Goal: Transaction & Acquisition: Obtain resource

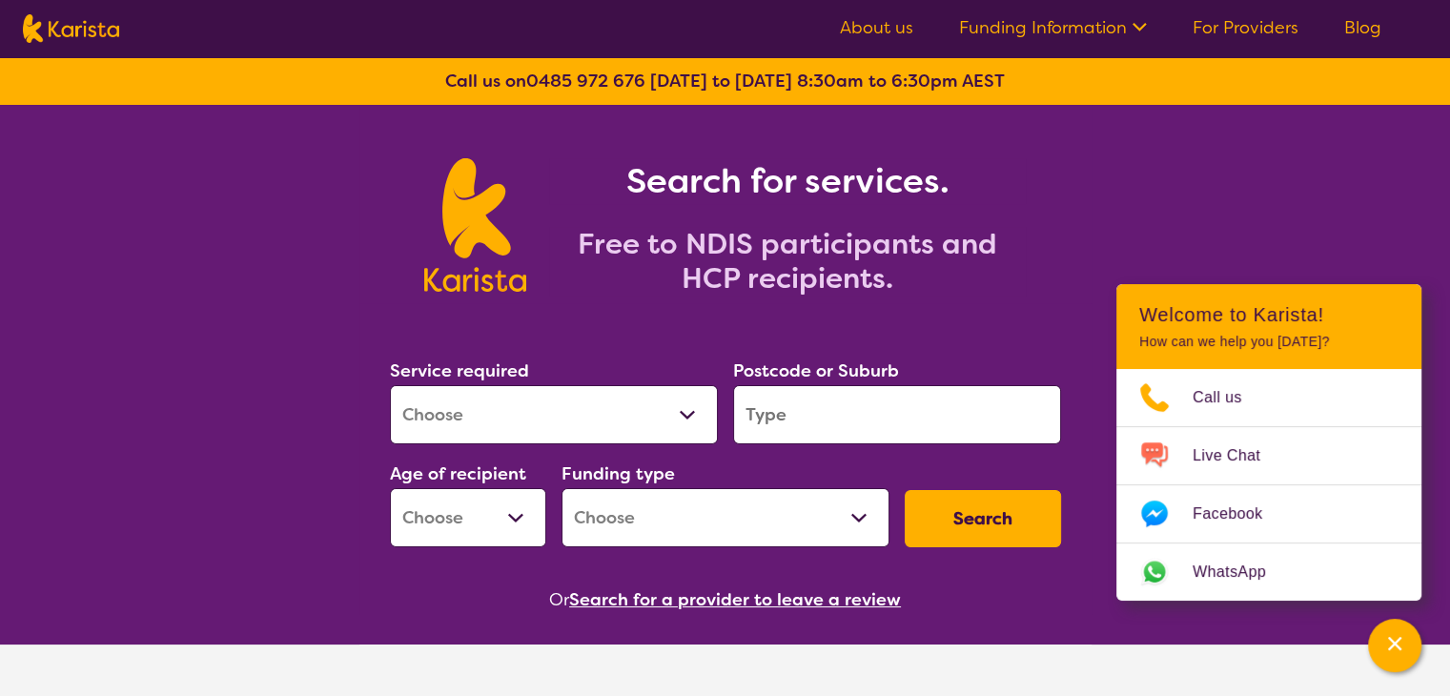
click at [681, 417] on select "Allied Health Assistant Assessment (ADHD or Autism) Behaviour support Counselli…" at bounding box center [554, 414] width 328 height 59
click at [922, 272] on h2 "Free to NDIS participants and HCP recipients." at bounding box center [787, 261] width 477 height 69
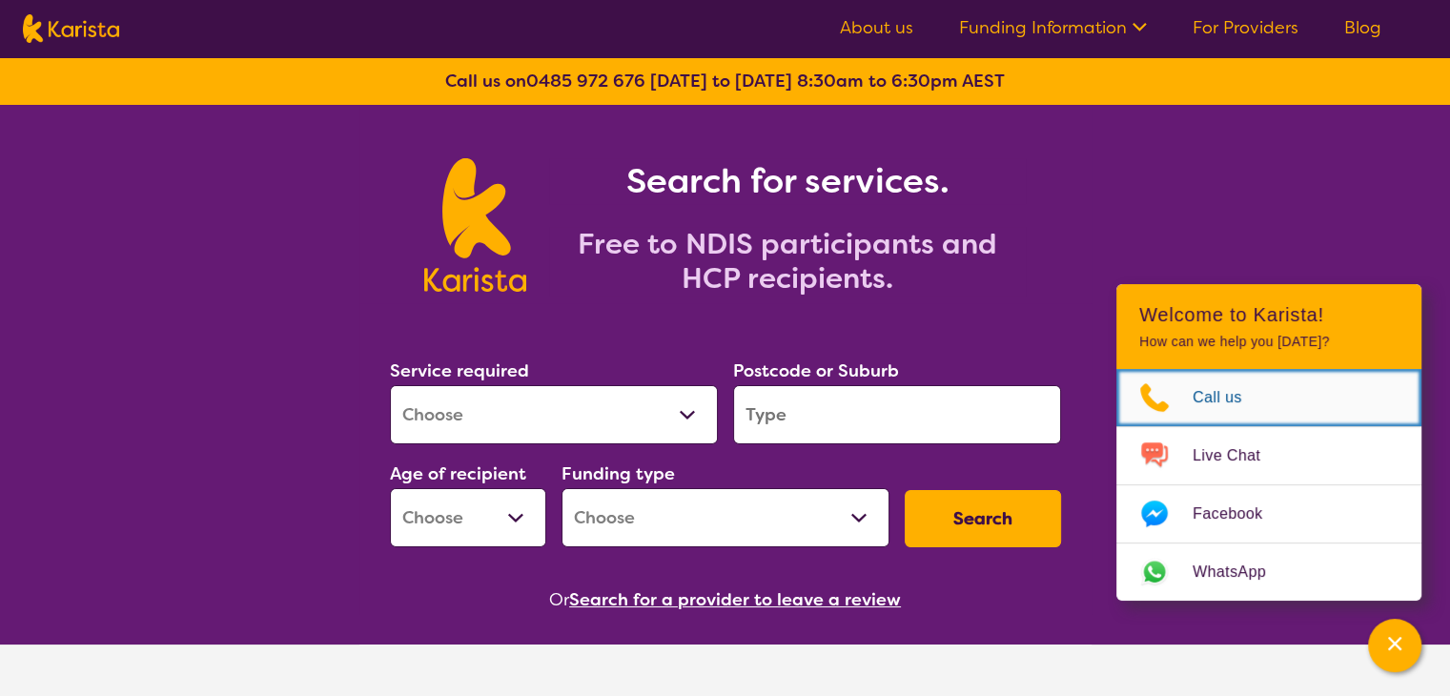
click at [1209, 411] on span "Call us" at bounding box center [1229, 397] width 72 height 29
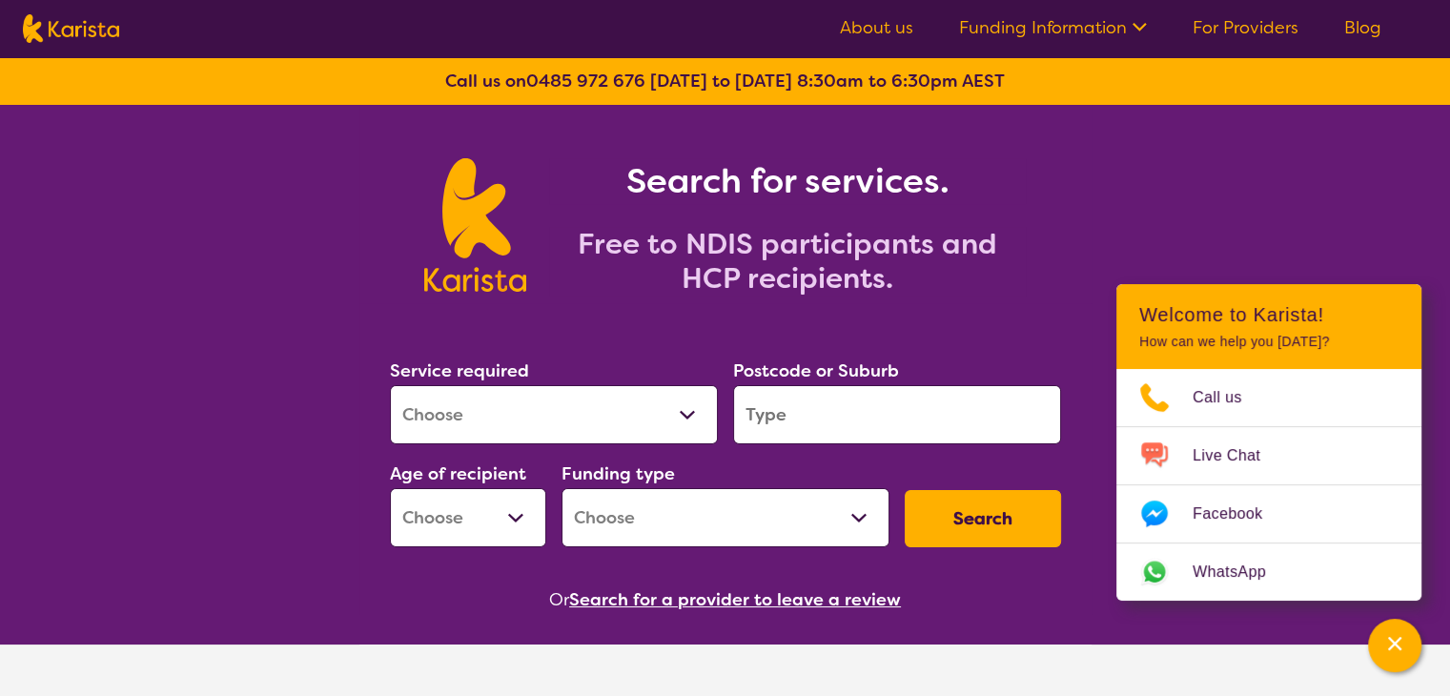
click at [807, 423] on input "search" at bounding box center [897, 414] width 328 height 59
click at [512, 516] on select "Early Childhood - 0 to 9 Child - 10 to 11 Adolescent - 12 to 17 Adult - 18 to 6…" at bounding box center [468, 517] width 156 height 59
click at [562, 244] on h2 "Free to NDIS participants and HCP recipients." at bounding box center [787, 261] width 477 height 69
click at [1396, 648] on icon "Channel Menu" at bounding box center [1394, 643] width 19 height 19
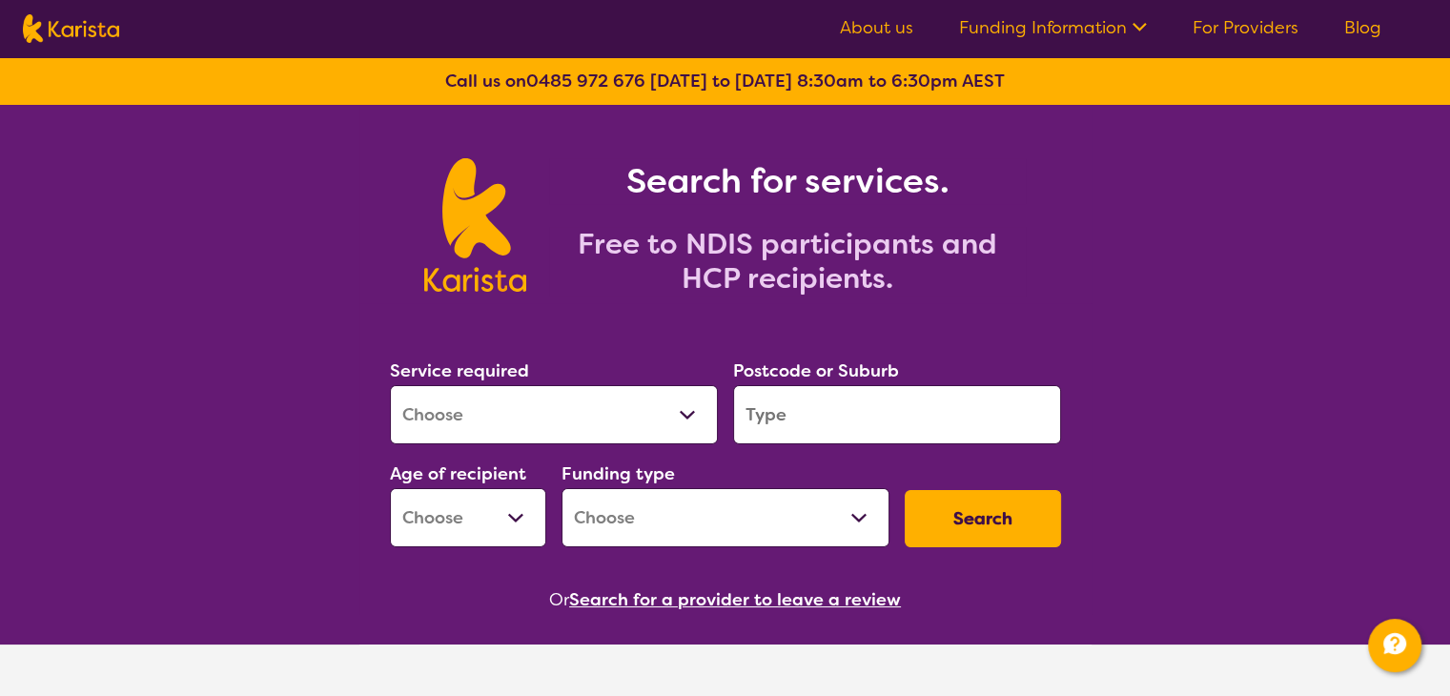
click at [683, 417] on select "Allied Health Assistant Assessment (ADHD or Autism) Behaviour support Counselli…" at bounding box center [554, 414] width 328 height 59
click at [378, 412] on section "Service required Allied Health Assistant Assessment (ADHD or Autism) Behaviour …" at bounding box center [725, 458] width 732 height 311
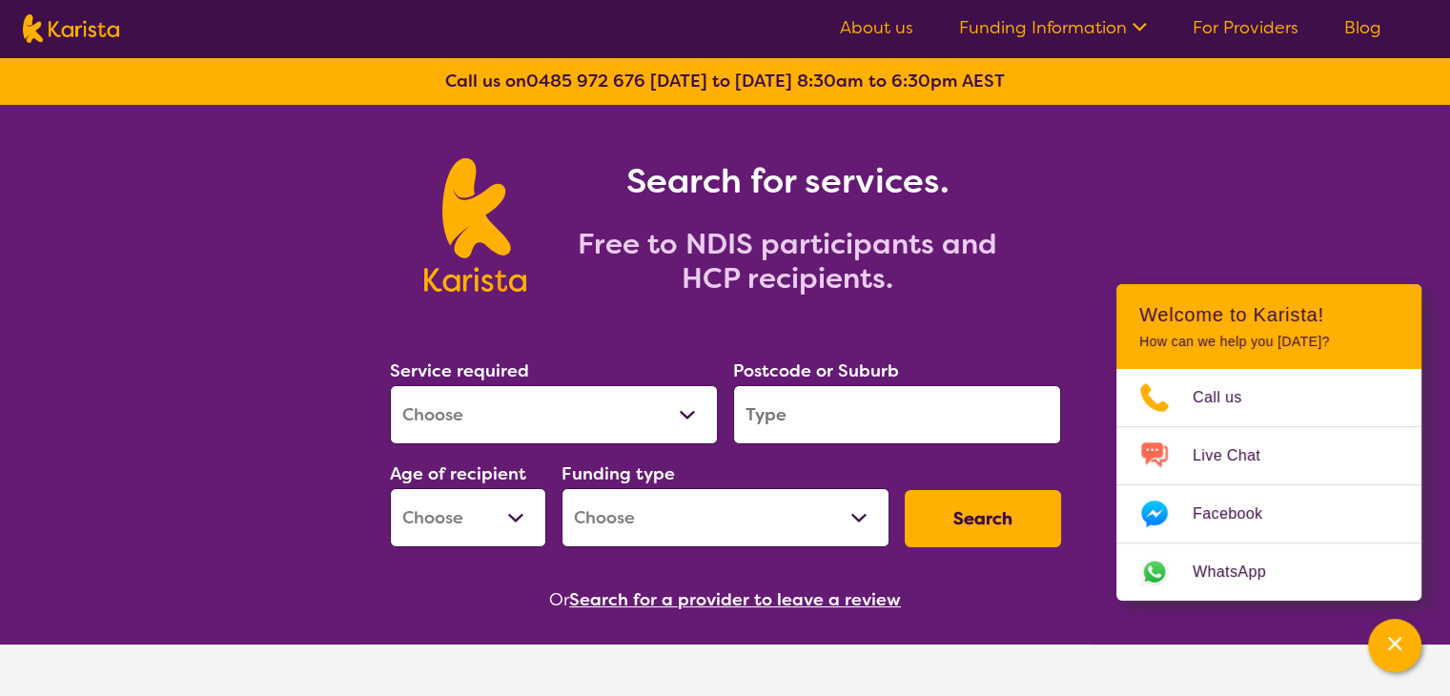
click at [1037, 305] on section "Service required Allied Health Assistant Assessment ([MEDICAL_DATA] or [MEDICAL…" at bounding box center [725, 458] width 732 height 311
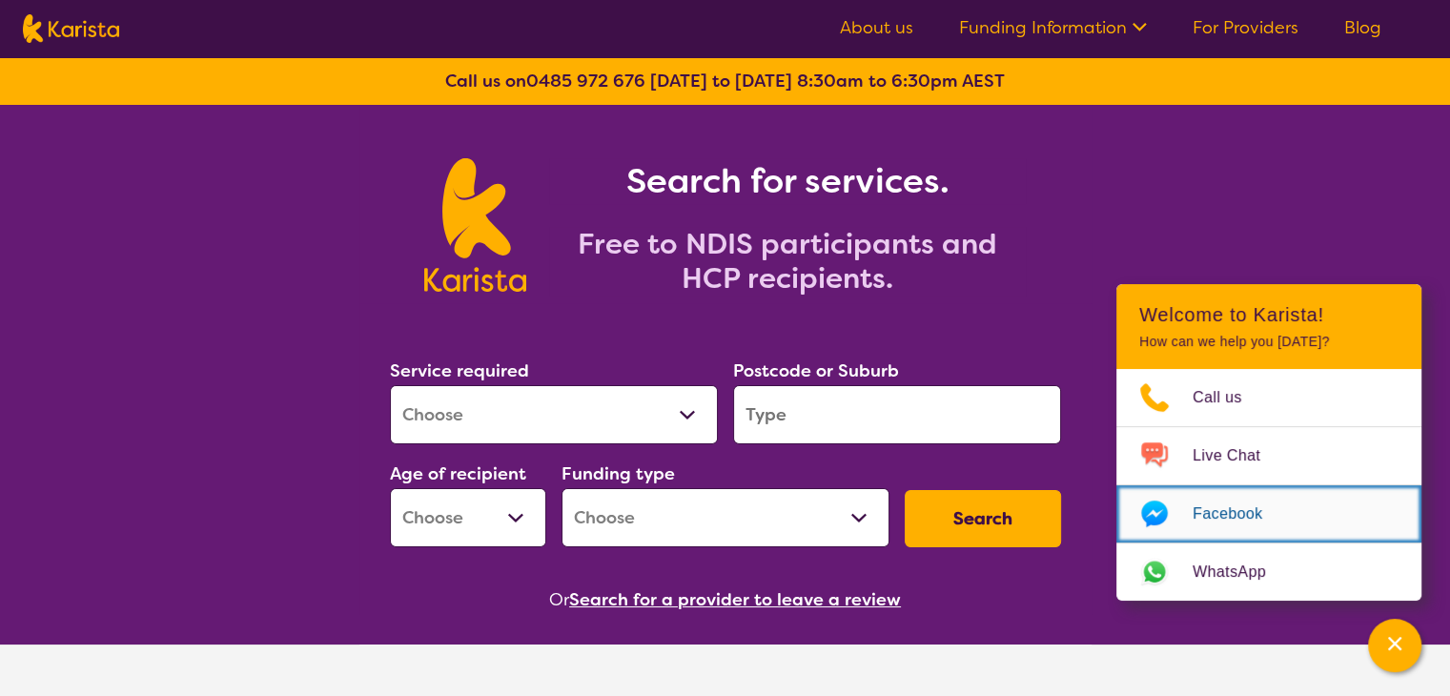
click at [1213, 516] on span "Facebook" at bounding box center [1239, 514] width 92 height 29
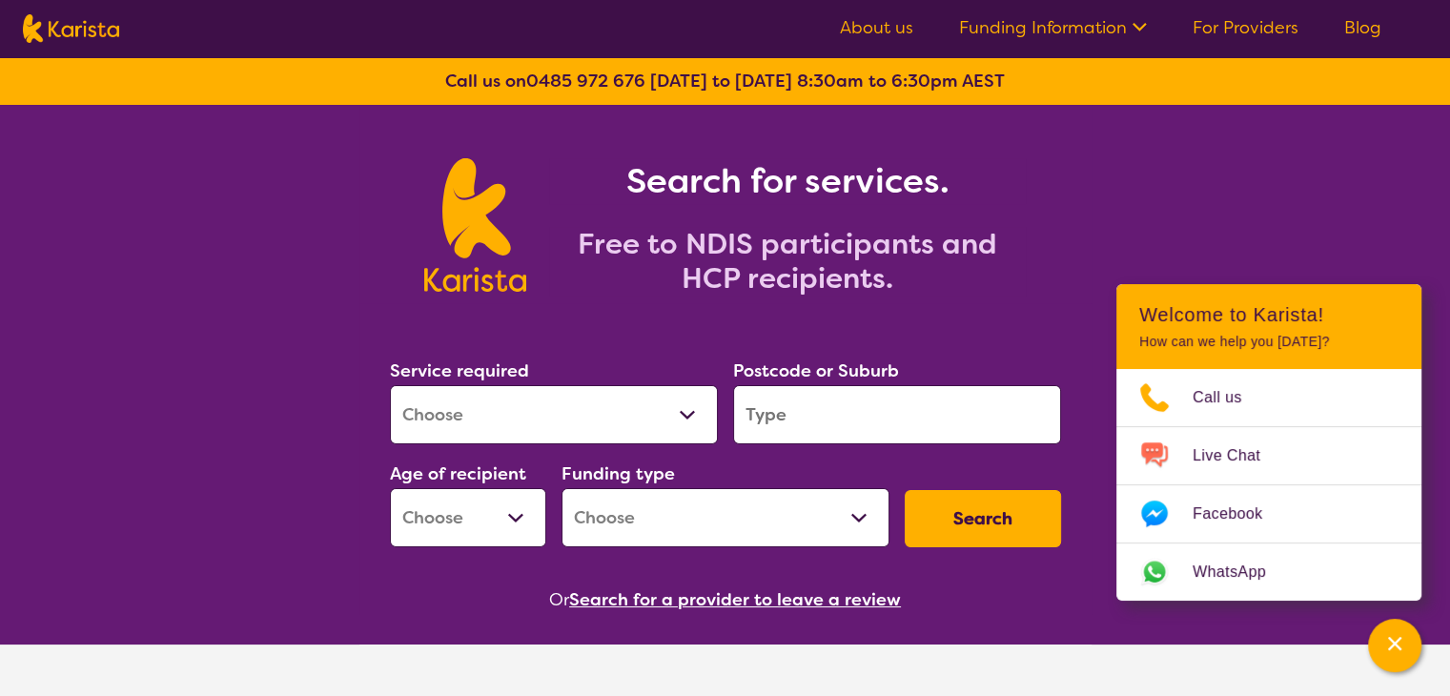
click at [1238, 30] on link "For Providers" at bounding box center [1246, 27] width 106 height 23
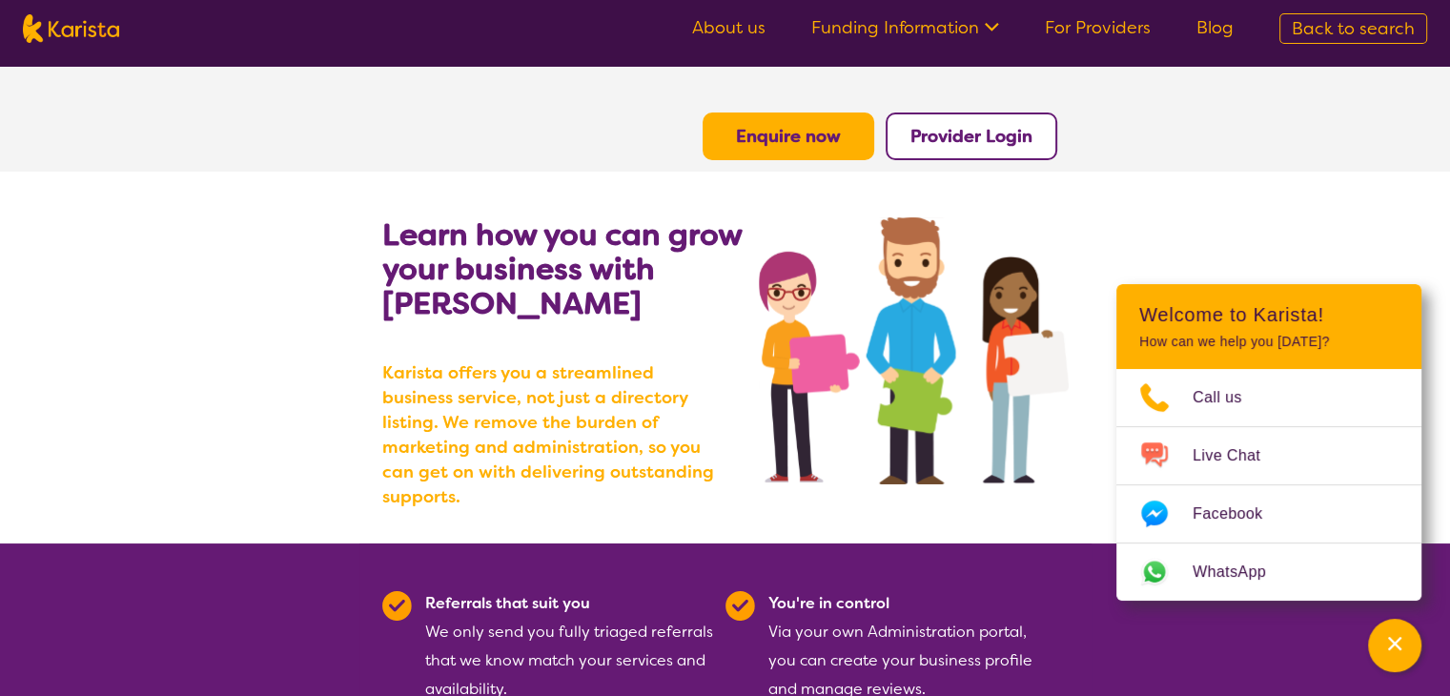
click at [960, 134] on b "Provider Login" at bounding box center [971, 136] width 122 height 23
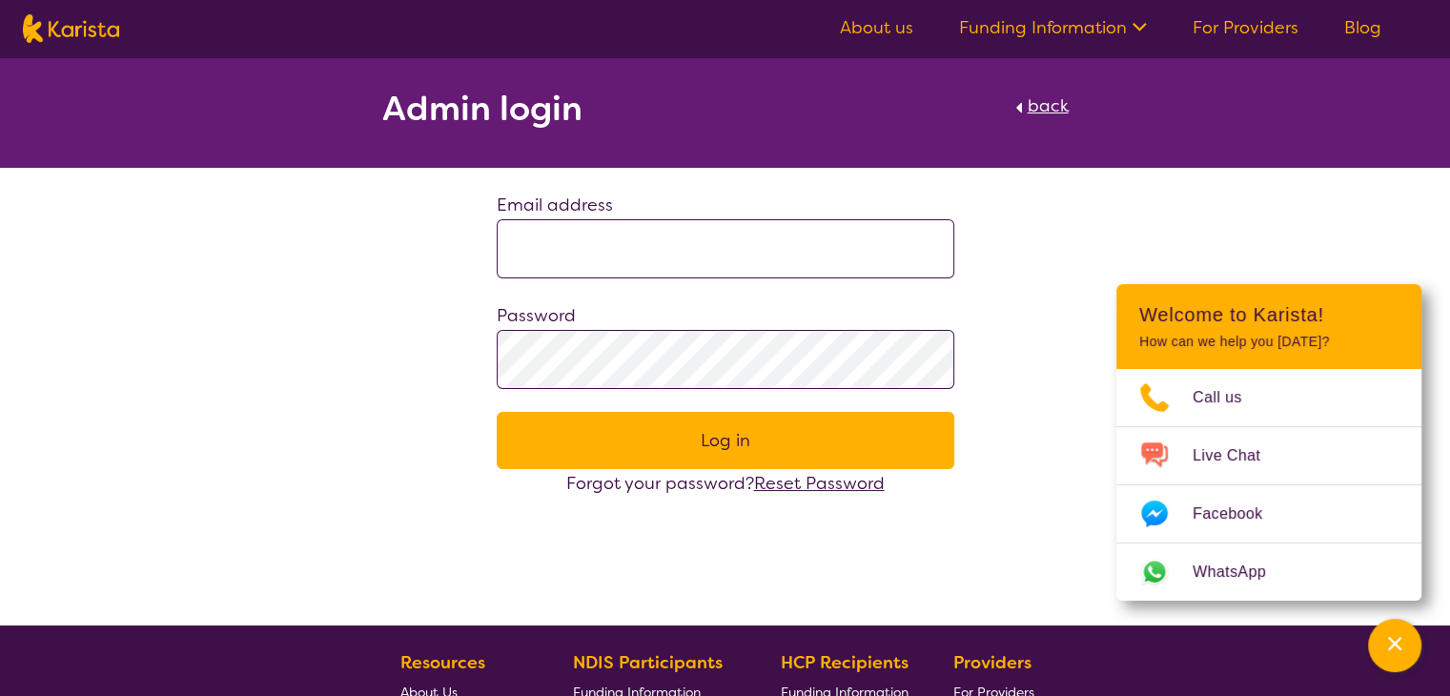
click at [1305, 255] on div "Admin login back Email address Password Log in Forgot your password? Reset Pass…" at bounding box center [725, 277] width 1450 height 440
click at [1105, 23] on link "Funding Information" at bounding box center [1053, 27] width 188 height 23
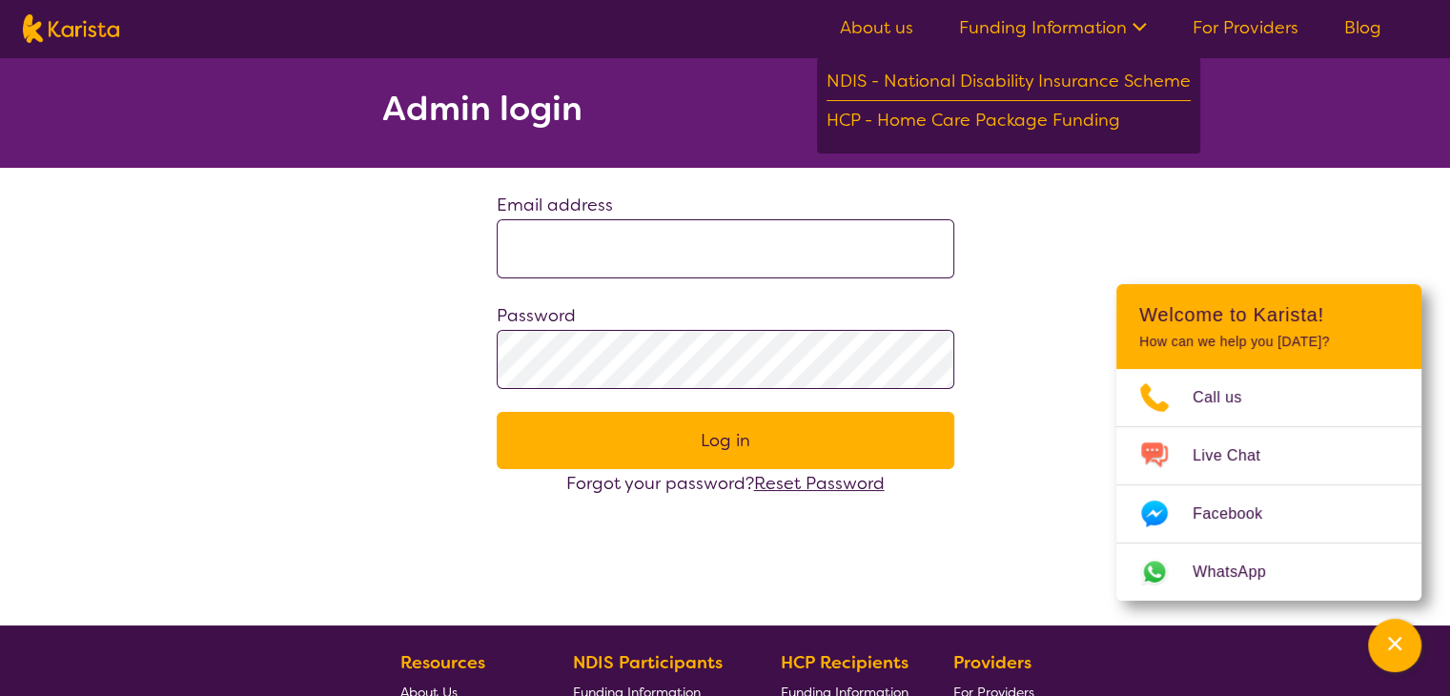
click at [1195, 83] on div "NDIS - National Disability Insurance Scheme HCP - Home Care Package Funding" at bounding box center [1008, 105] width 383 height 96
click at [744, 107] on div "Admin login back" at bounding box center [725, 113] width 686 height 42
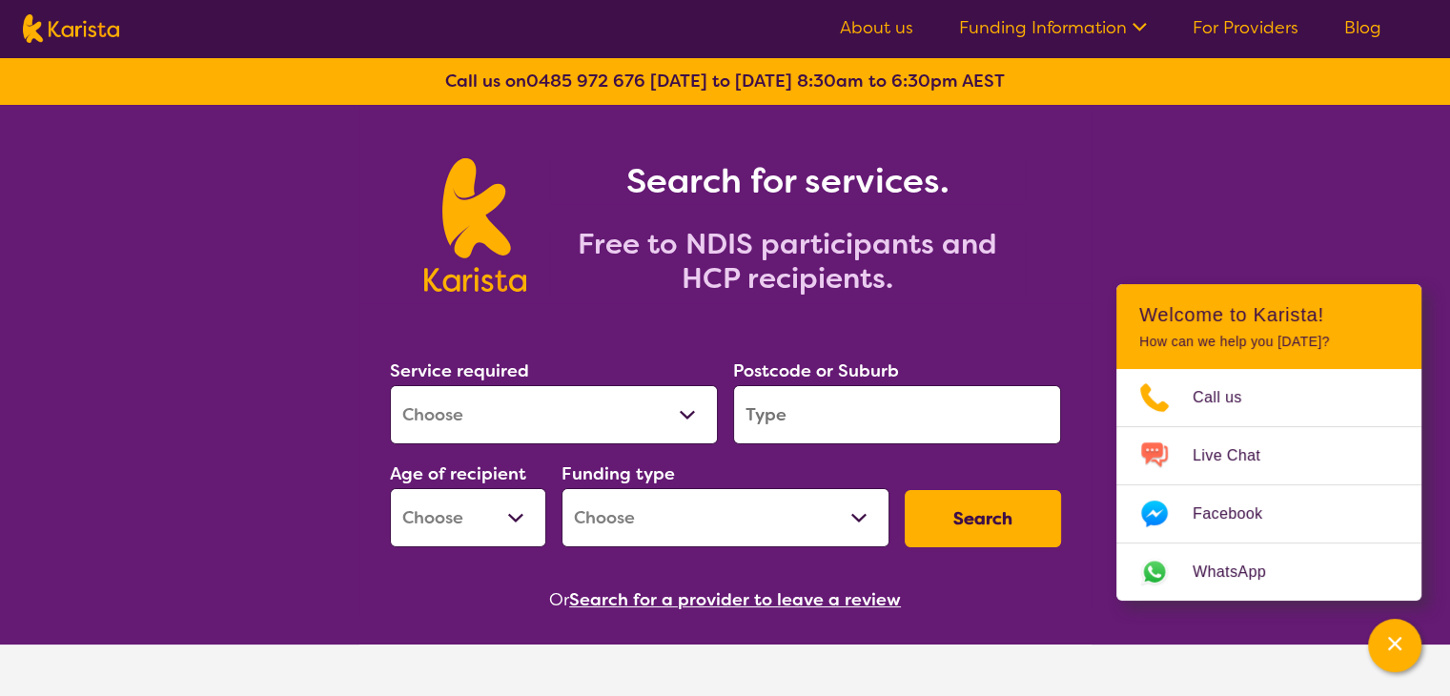
click at [688, 420] on select "Allied Health Assistant Assessment (ADHD or Autism) Behaviour support Counselli…" at bounding box center [554, 414] width 328 height 59
click at [1028, 241] on div "Search for services. Free to NDIS participants and HCP recipients." at bounding box center [725, 226] width 671 height 137
click at [1147, 28] on icon at bounding box center [1137, 25] width 20 height 20
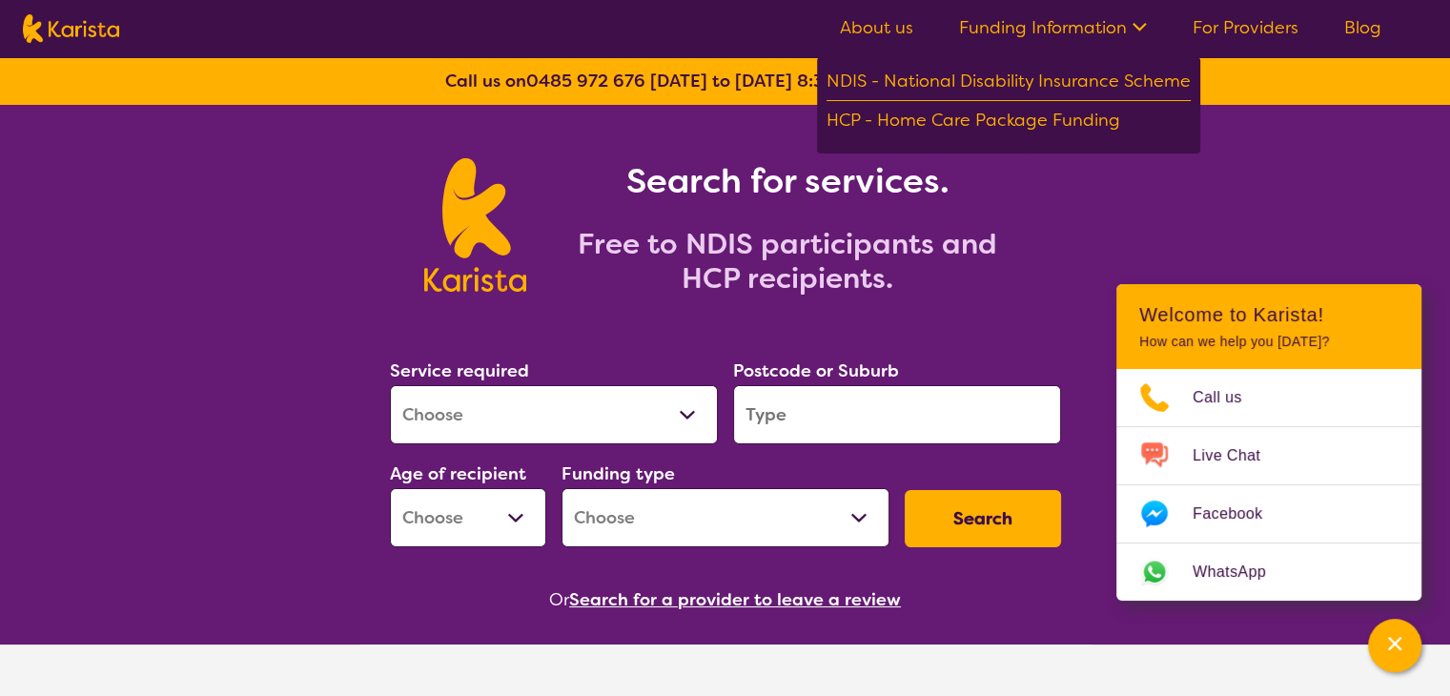
click at [1220, 166] on div "Search for services. Free to NDIS participants and HCP recipients." at bounding box center [725, 204] width 1450 height 198
click at [1341, 149] on div "Search for services. Free to NDIS participants and HCP recipients." at bounding box center [725, 204] width 1450 height 198
click at [1144, 27] on icon at bounding box center [1140, 27] width 14 height 9
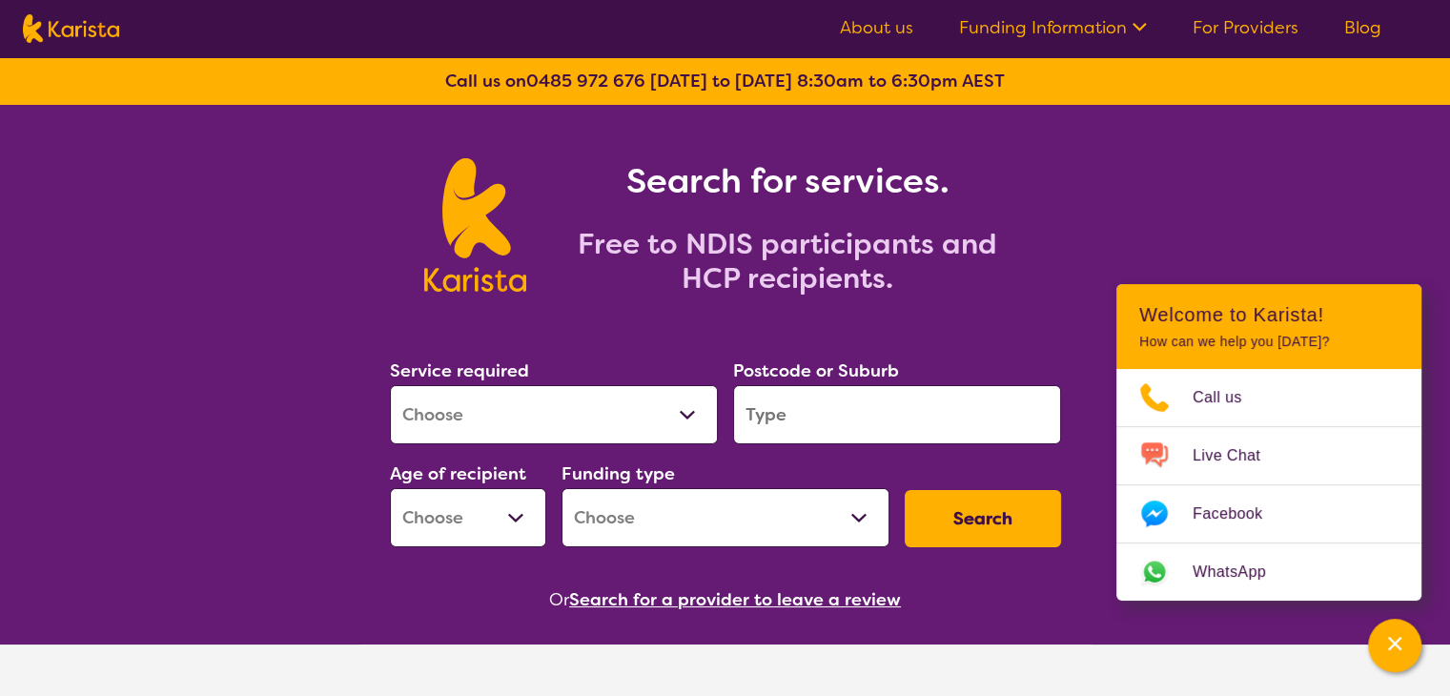
click at [685, 420] on select "Allied Health Assistant Assessment (ADHD or Autism) Behaviour support Counselli…" at bounding box center [554, 414] width 328 height 59
click at [825, 486] on div "Funding type Home Care Package (HCP) National Disability Insurance Scheme (NDIS…" at bounding box center [726, 504] width 328 height 88
click at [862, 530] on select "Home Care Package (HCP) National Disability Insurance Scheme (NDIS) I don't know" at bounding box center [726, 517] width 328 height 59
select select "NDIS"
click at [562, 488] on select "Home Care Package (HCP) National Disability Insurance Scheme (NDIS) I don't know" at bounding box center [726, 517] width 328 height 59
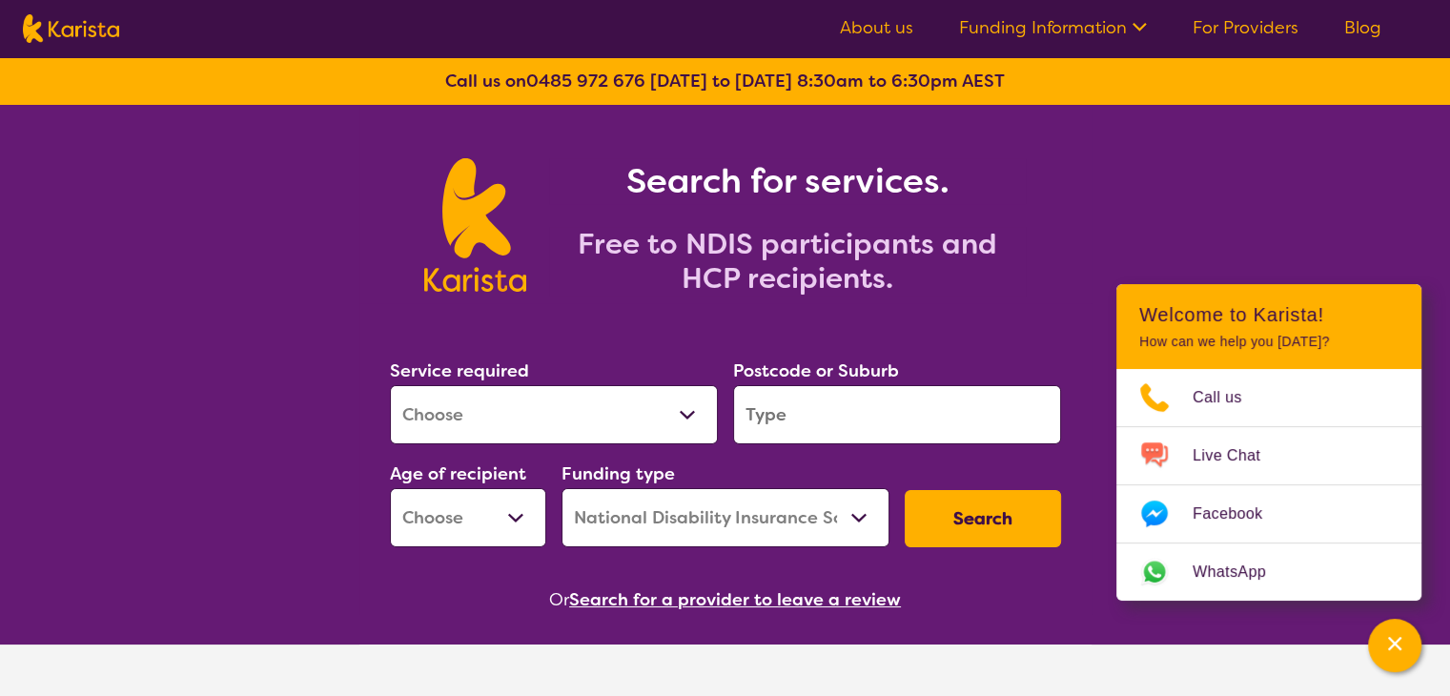
click at [526, 515] on select "Early Childhood - 0 to 9 Child - 10 to 11 Adolescent - 12 to 17 Adult - 18 to 6…" at bounding box center [468, 517] width 156 height 59
click at [618, 316] on section "Service required Allied Health Assistant Assessment (ADHD or Autism) Behaviour …" at bounding box center [725, 458] width 732 height 311
click at [677, 417] on select "Allied Health Assistant Assessment (ADHD or Autism) Behaviour support Counselli…" at bounding box center [554, 414] width 328 height 59
click at [861, 420] on input "search" at bounding box center [897, 414] width 328 height 59
type input "2176"
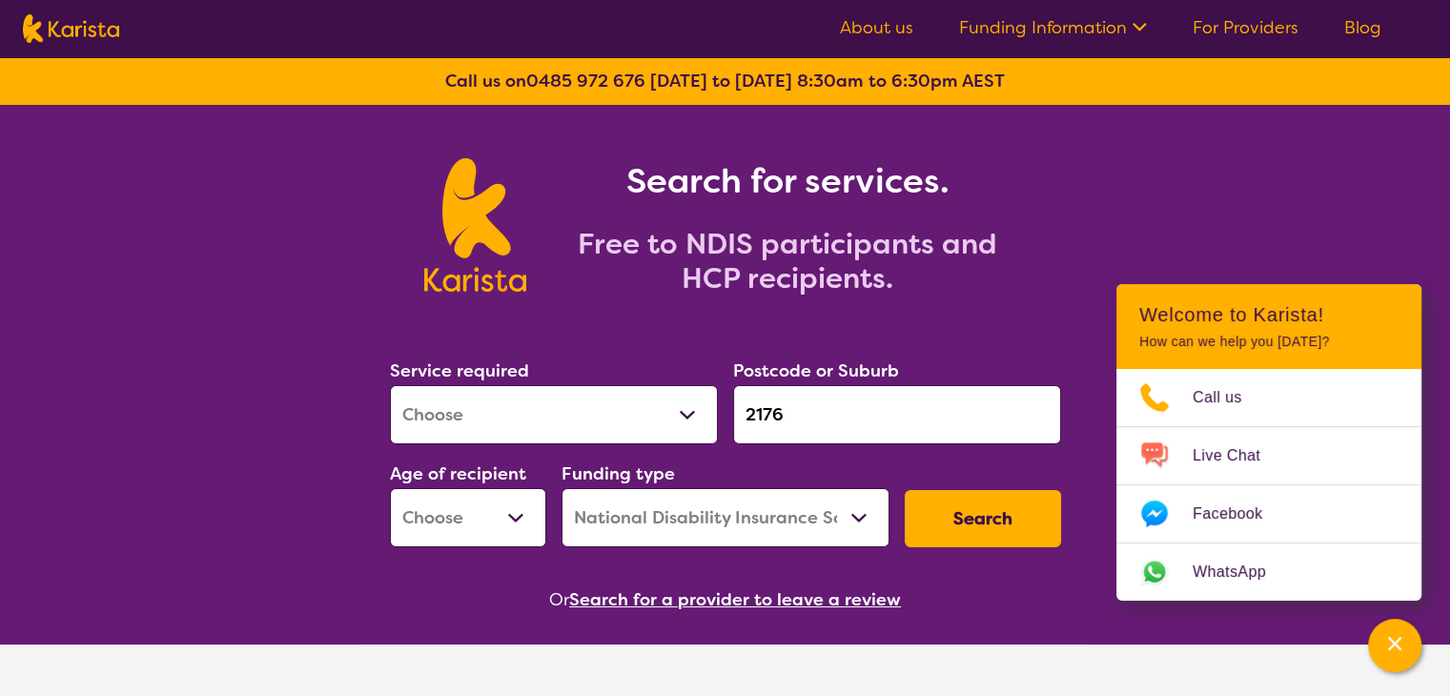
click at [523, 519] on select "Early Childhood - 0 to 9 Child - 10 to 11 Adolescent - 12 to 17 Adult - 18 to 6…" at bounding box center [468, 517] width 156 height 59
select select "AD"
click at [390, 488] on select "Early Childhood - 0 to 9 Child - 10 to 11 Adolescent - 12 to 17 Adult - 18 to 6…" at bounding box center [468, 517] width 156 height 59
click at [949, 519] on button "Search" at bounding box center [983, 518] width 156 height 57
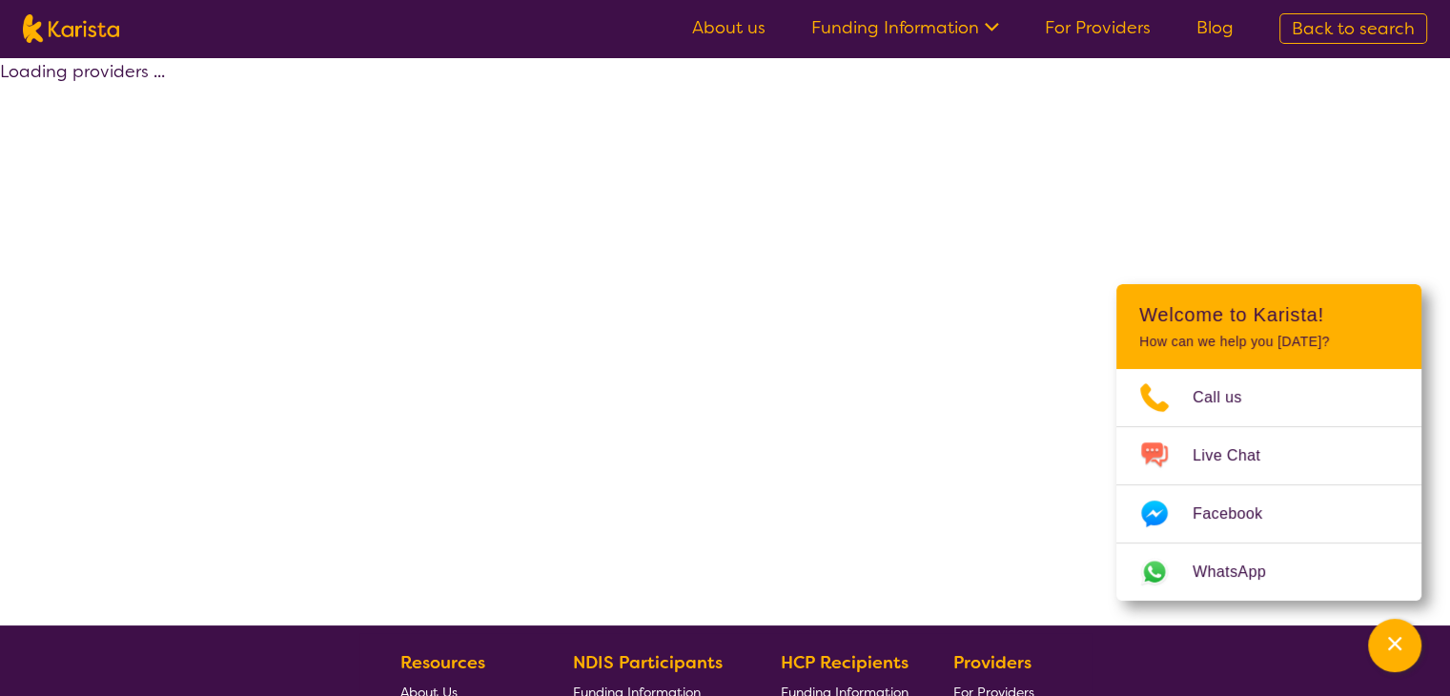
select select "by_score"
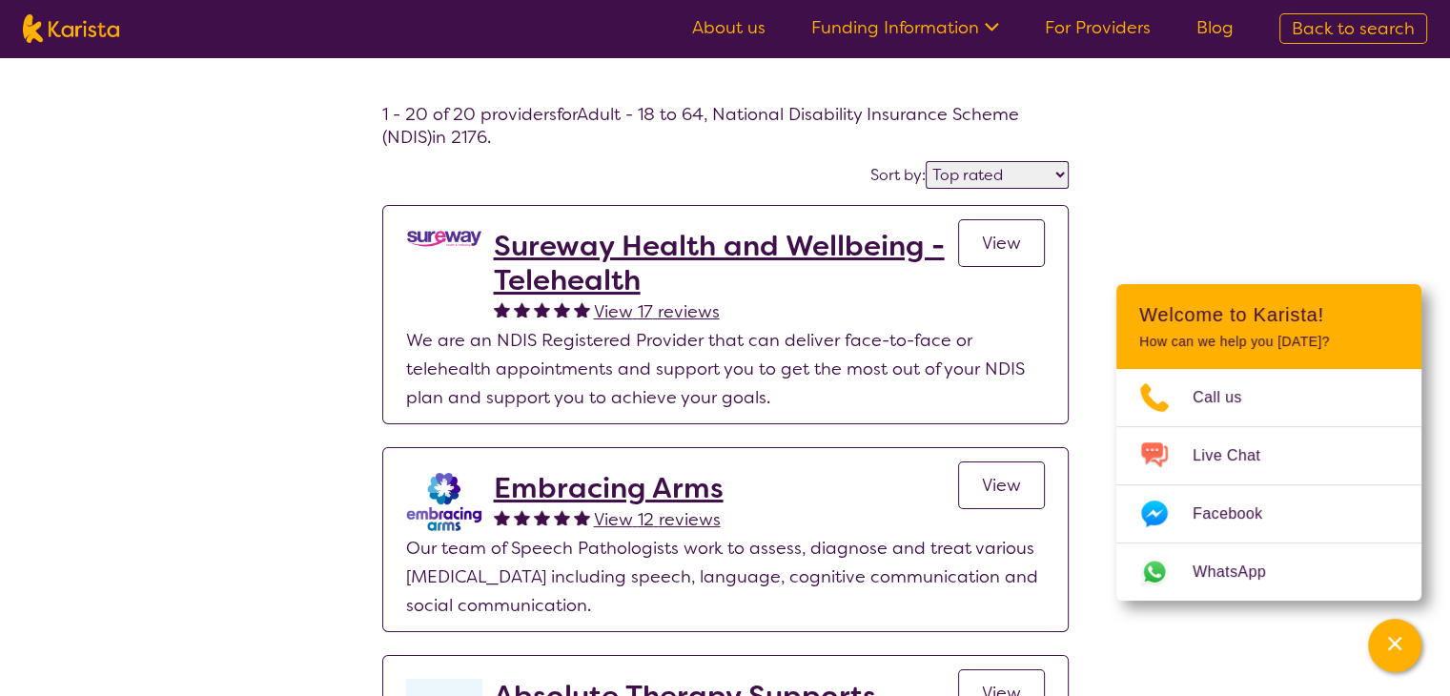
select select "AD"
select select "NDIS"
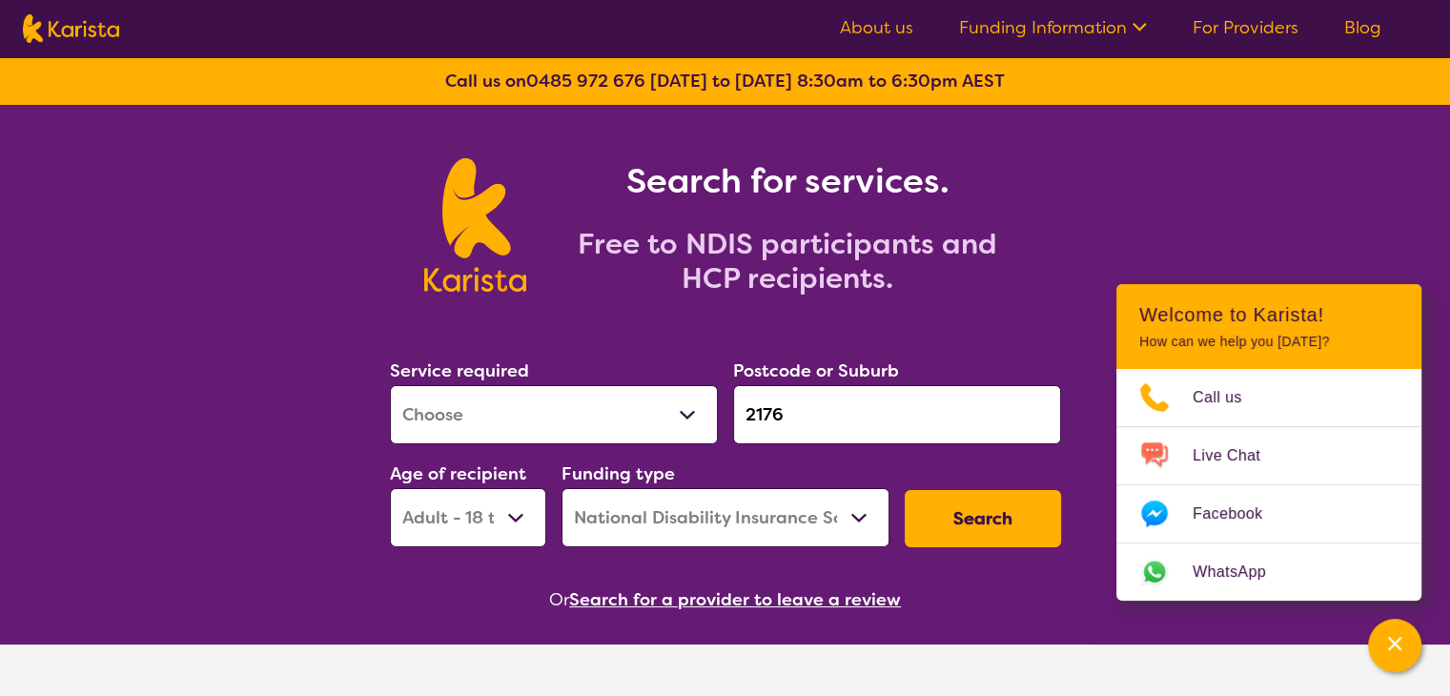
click at [1226, 28] on link "For Providers" at bounding box center [1246, 27] width 106 height 23
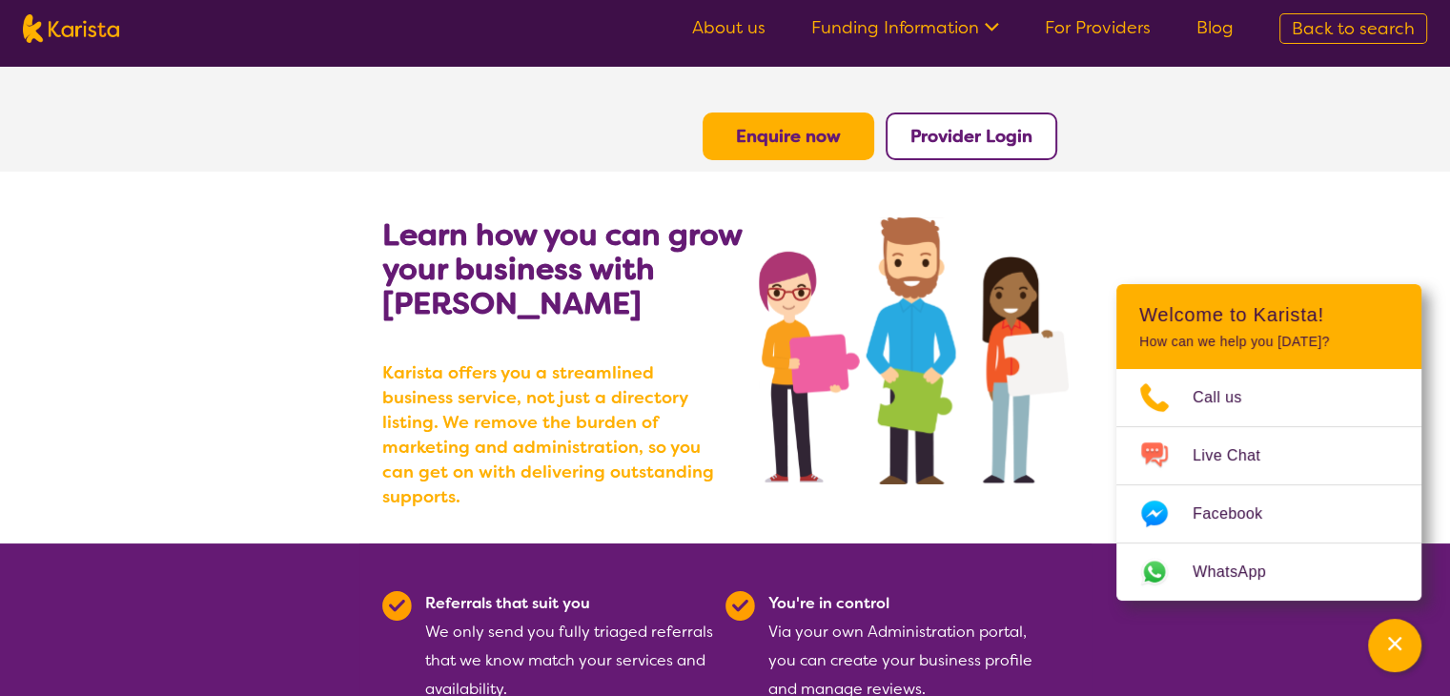
click at [805, 137] on b "Enquire now" at bounding box center [788, 136] width 105 height 23
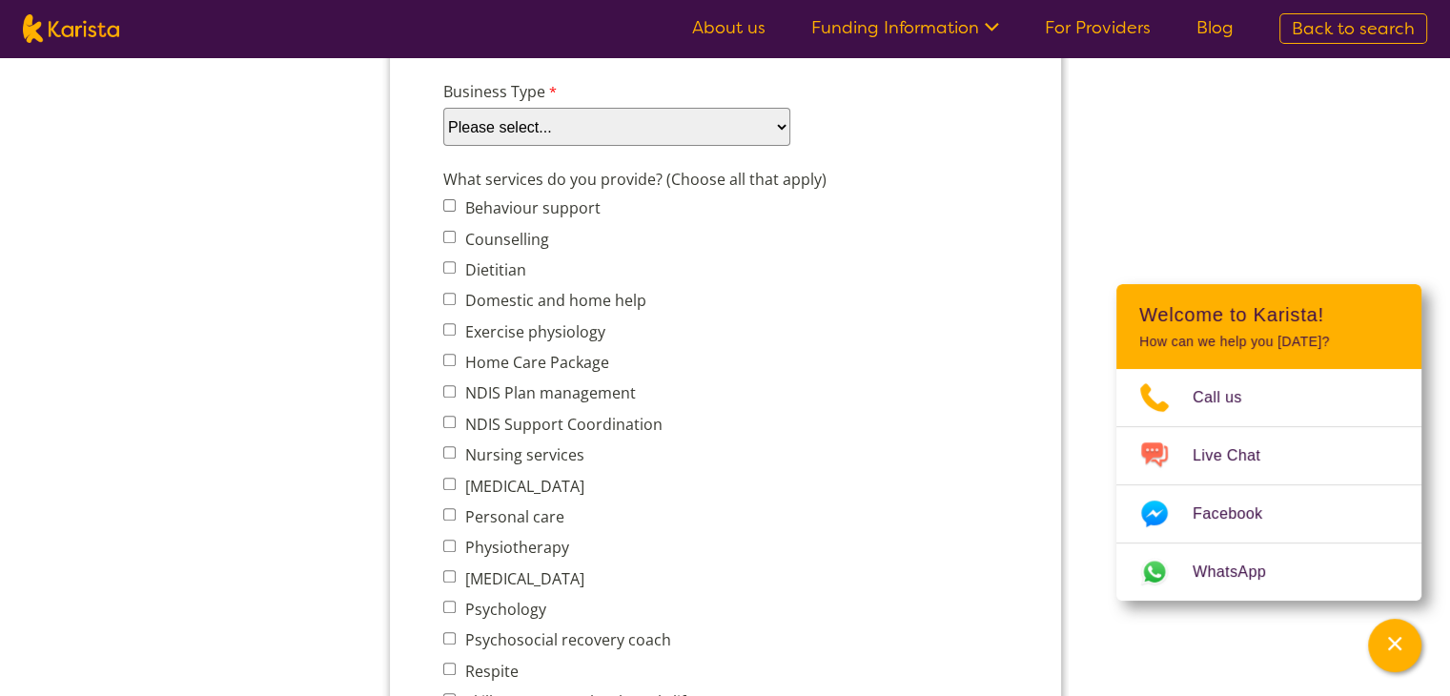
scroll to position [660, 0]
